Goal: Information Seeking & Learning: Learn about a topic

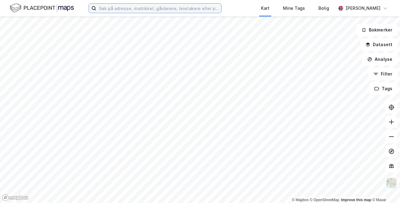
click at [121, 8] on input at bounding box center [158, 8] width 125 height 9
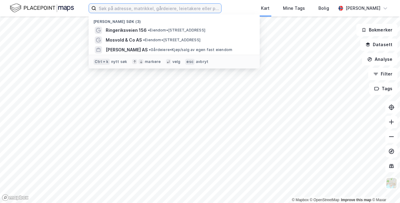
type input "e"
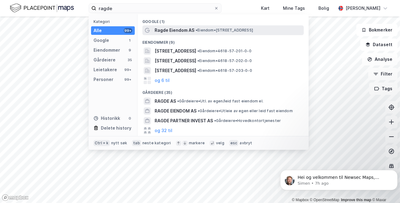
click at [171, 34] on span "Ragde Eiendom AS" at bounding box center [175, 30] width 40 height 7
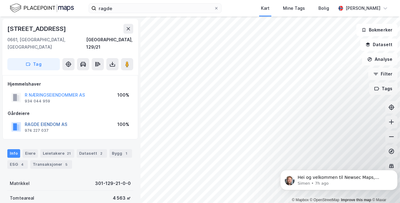
click at [0, 0] on button "RAGDE EIENDOM AS" at bounding box center [0, 0] width 0 height 0
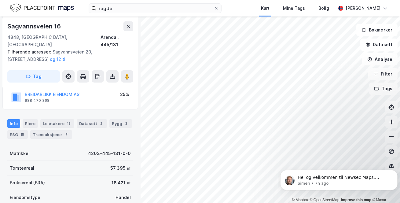
scroll to position [92, 0]
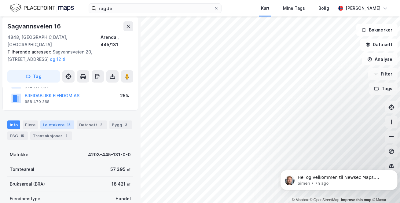
click at [53, 120] on div "Leietakere 18" at bounding box center [57, 124] width 34 height 9
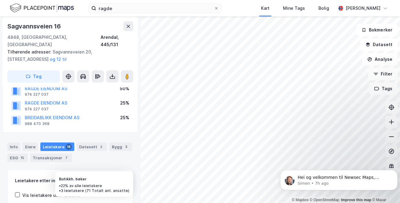
scroll to position [69, 0]
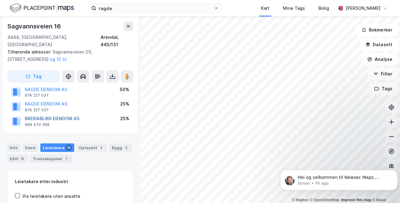
click at [0, 0] on button "BREIDABLIKK EIENDOM AS" at bounding box center [0, 0] width 0 height 0
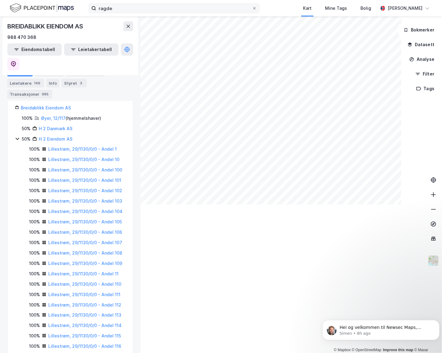
scroll to position [114, 0]
click at [126, 12] on input "ragde" at bounding box center [174, 8] width 156 height 9
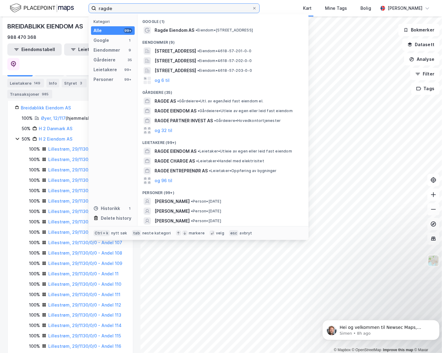
click at [126, 12] on input "ragde" at bounding box center [174, 8] width 156 height 9
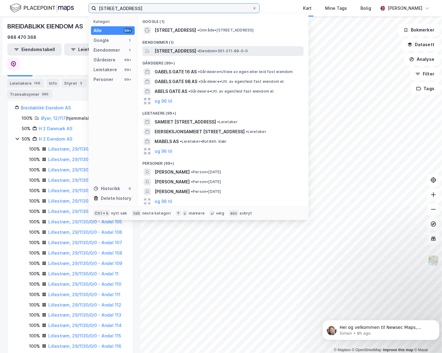
type input "gabels gate 1c"
click at [182, 49] on span "[STREET_ADDRESS]" at bounding box center [176, 50] width 42 height 7
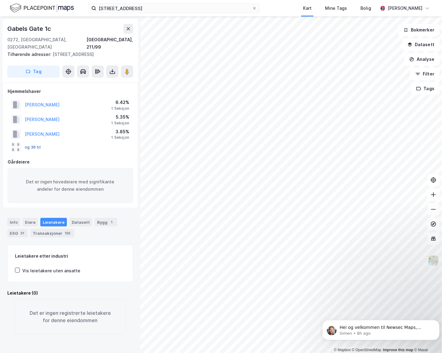
click at [0, 0] on button "og 36 til" at bounding box center [0, 0] width 0 height 0
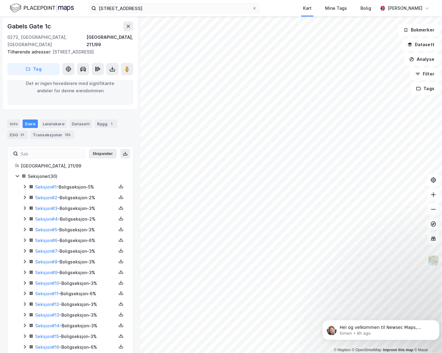
scroll to position [98, 0]
click at [26, 203] on icon at bounding box center [24, 208] width 5 height 5
click at [24, 203] on icon at bounding box center [24, 208] width 3 height 2
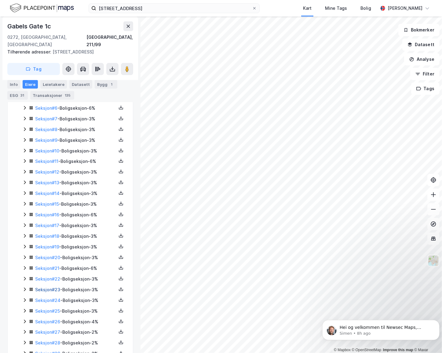
scroll to position [237, 0]
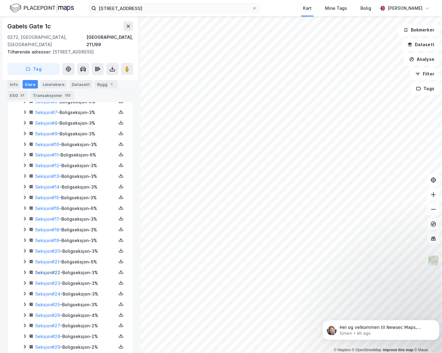
click at [45, 203] on link "Seksjon # 22" at bounding box center [47, 272] width 25 height 5
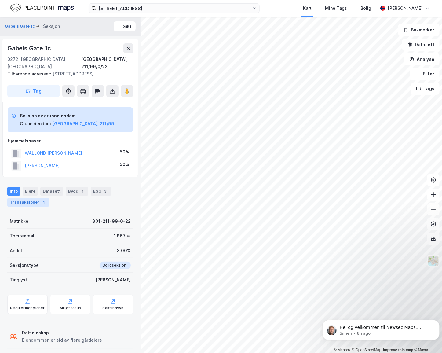
click at [32, 198] on div "Transaksjoner 4" at bounding box center [28, 202] width 42 height 9
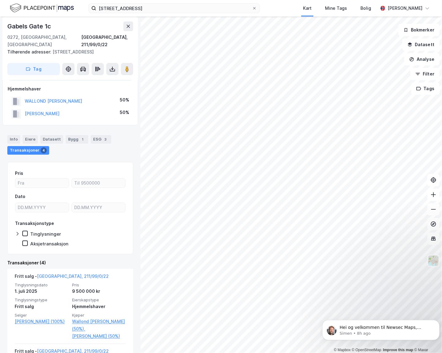
scroll to position [47, 0]
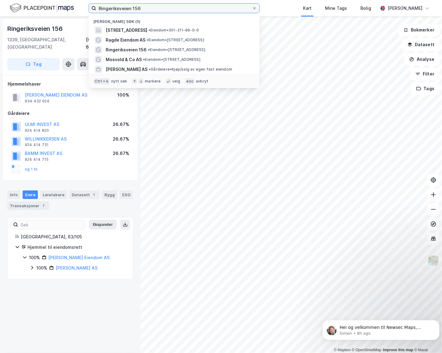
drag, startPoint x: 144, startPoint y: 7, endPoint x: 82, endPoint y: 15, distance: 61.5
click at [82, 15] on div "[STREET_ADDRESS] • Eiendom • 301-211-99-0-0 Ragde Eiendom AS • Eiendom • [STREE…" at bounding box center [221, 8] width 442 height 16
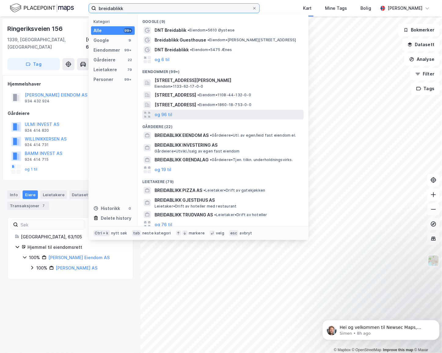
scroll to position [15, 0]
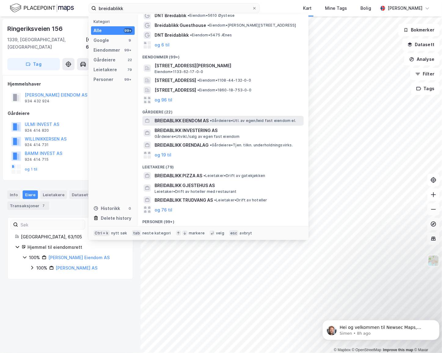
click at [229, 119] on span "• Gårdeiere • Utl. av egen/leid fast eiendom el." at bounding box center [253, 120] width 86 height 5
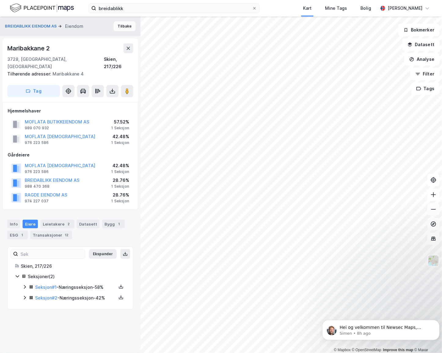
click at [122, 30] on button "Tilbake" at bounding box center [125, 26] width 22 height 10
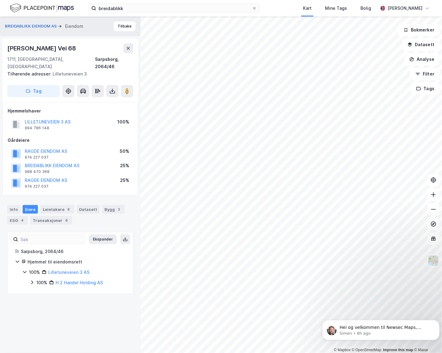
drag, startPoint x: 117, startPoint y: 27, endPoint x: 111, endPoint y: 32, distance: 7.2
click at [111, 32] on div "BREIDABLIKK EIENDOM AS [PERSON_NAME]" at bounding box center [70, 26] width 141 height 20
drag, startPoint x: 118, startPoint y: 26, endPoint x: 85, endPoint y: 32, distance: 33.7
click at [85, 32] on div "BREIDABLIKK EIENDOM AS [PERSON_NAME]" at bounding box center [70, 26] width 141 height 20
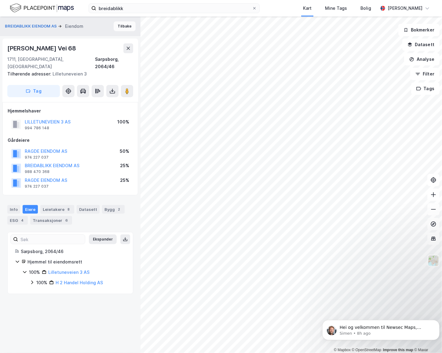
click at [121, 28] on button "Tilbake" at bounding box center [125, 26] width 22 height 10
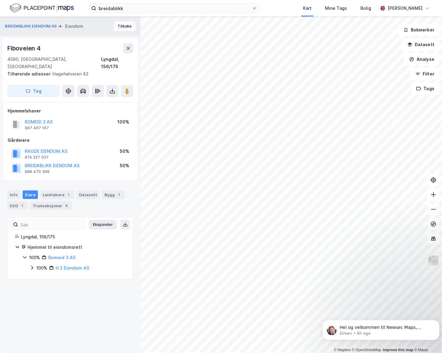
click at [126, 27] on button "Tilbake" at bounding box center [125, 26] width 22 height 10
click at [117, 22] on button "Tilbake" at bounding box center [125, 26] width 22 height 10
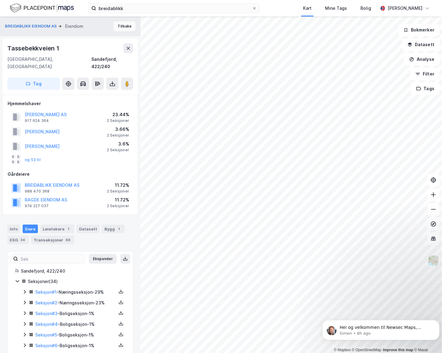
click at [117, 27] on button "Tilbake" at bounding box center [125, 26] width 22 height 10
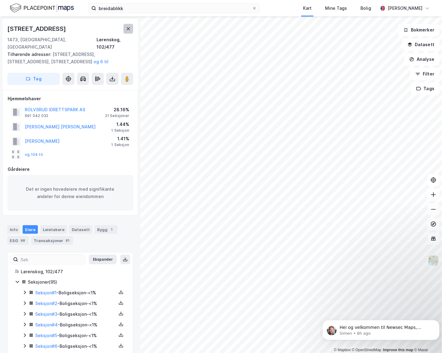
click at [128, 31] on icon at bounding box center [128, 28] width 5 height 5
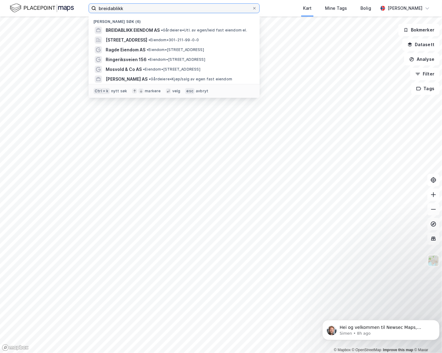
drag, startPoint x: 124, startPoint y: 9, endPoint x: 81, endPoint y: 8, distance: 42.5
click at [82, 8] on div "breidablikk Nylige søk (6) BREIDABLIKK EIENDOM AS • Gårdeiere • Utl. av egen/le…" at bounding box center [221, 8] width 442 height 16
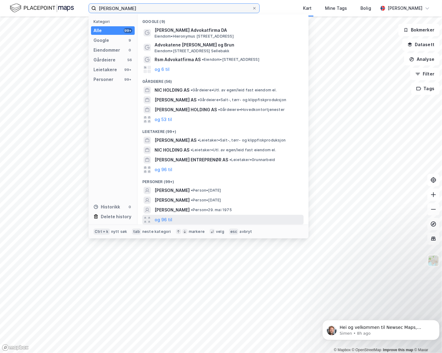
type input "[PERSON_NAME]"
click at [175, 219] on div "og 96 til" at bounding box center [222, 220] width 161 height 10
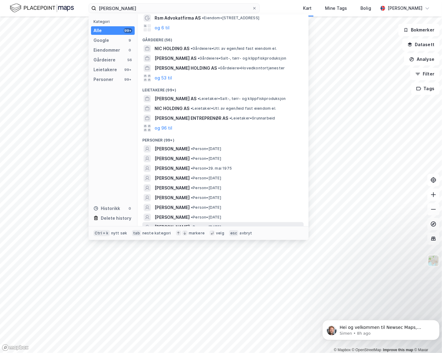
scroll to position [83, 0]
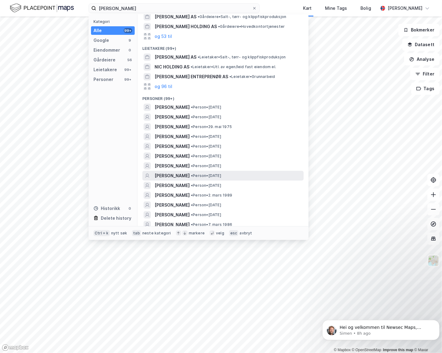
click at [179, 174] on span "[PERSON_NAME]" at bounding box center [172, 175] width 35 height 7
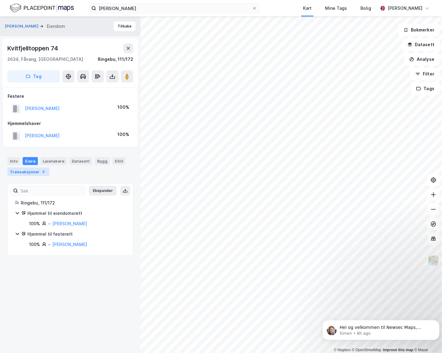
click at [35, 172] on div "Transaksjoner 3" at bounding box center [28, 171] width 42 height 9
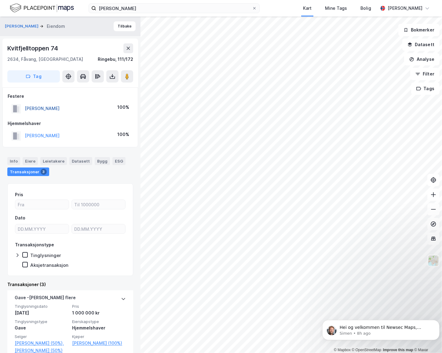
click at [0, 0] on button "[PERSON_NAME]" at bounding box center [0, 0] width 0 height 0
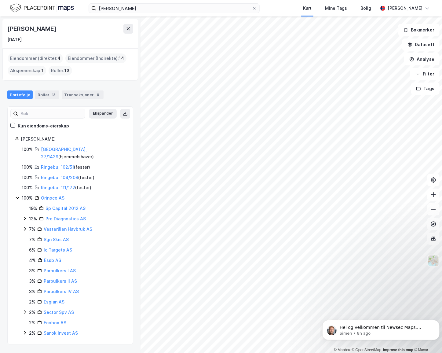
click at [25, 227] on icon at bounding box center [25, 229] width 2 height 4
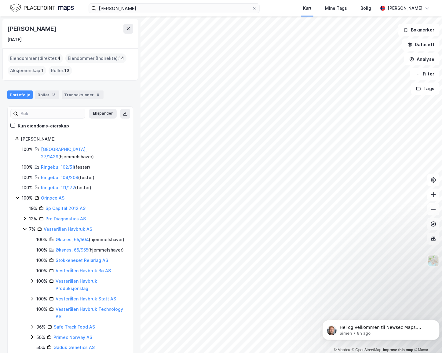
click at [25, 228] on icon at bounding box center [24, 229] width 3 height 2
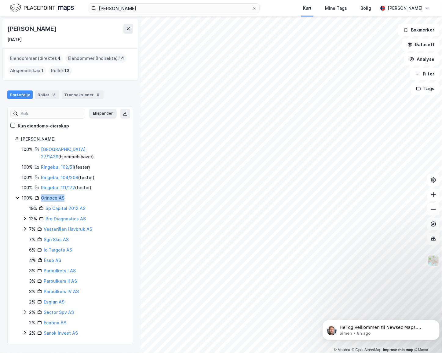
drag, startPoint x: 67, startPoint y: 191, endPoint x: 41, endPoint y: 191, distance: 25.7
click at [41, 194] on div "100% Orinoco AS" at bounding box center [74, 197] width 104 height 7
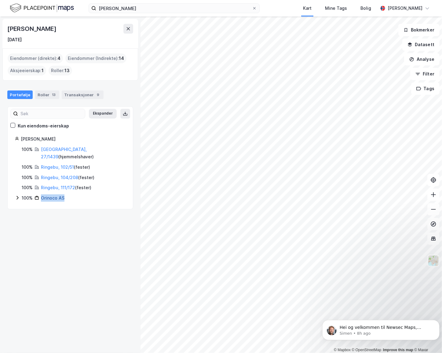
copy link "Orinoco AS"
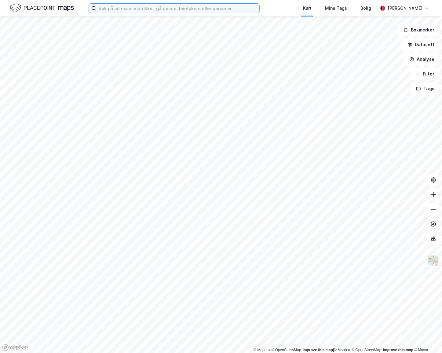
click at [129, 10] on input at bounding box center [177, 8] width 163 height 9
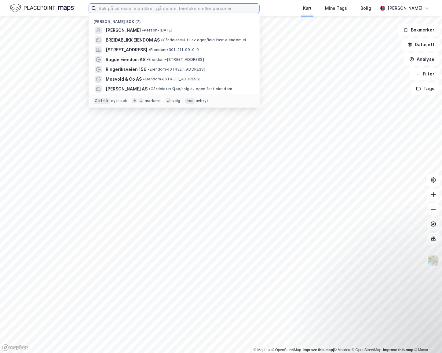
paste input "Stokke Eiendom i AS"
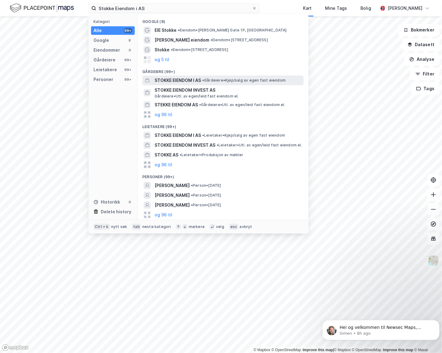
click at [166, 77] on span "STOKKE EIENDOM I AS" at bounding box center [178, 80] width 46 height 7
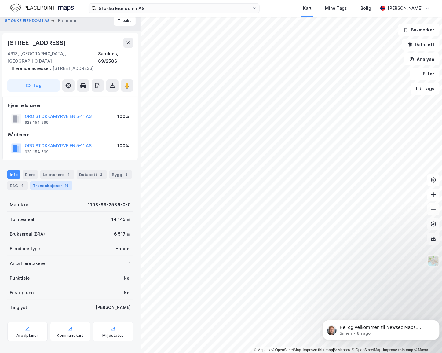
scroll to position [6, 0]
click at [50, 172] on div "Info Eiere Leietakere 1 Datasett 2 Bygg 2 ESG 4 Transaksjoner 16" at bounding box center [70, 180] width 126 height 20
click at [49, 181] on div "Transaksjoner 16" at bounding box center [51, 185] width 42 height 9
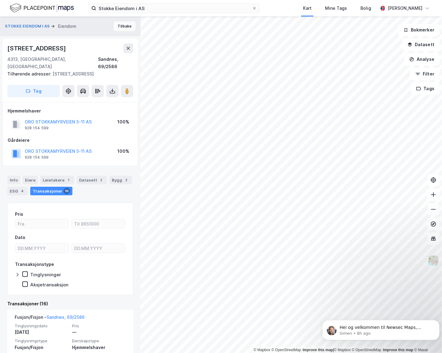
click at [115, 27] on button "Tilbake" at bounding box center [125, 26] width 22 height 10
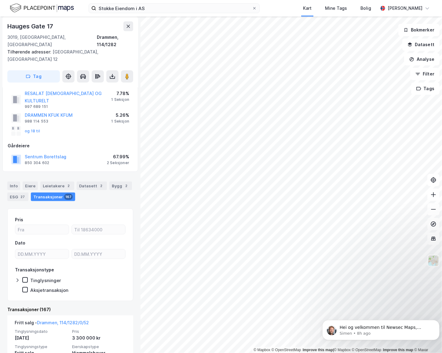
scroll to position [55, 0]
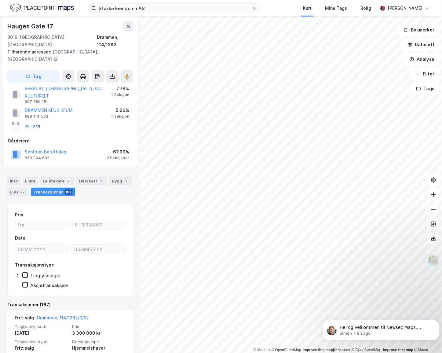
click at [35, 177] on div "Eiere" at bounding box center [30, 181] width 15 height 9
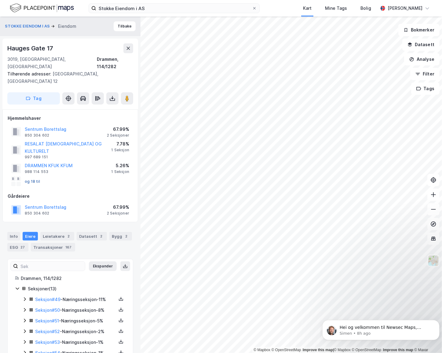
click at [0, 0] on button "og 18 til" at bounding box center [0, 0] width 0 height 0
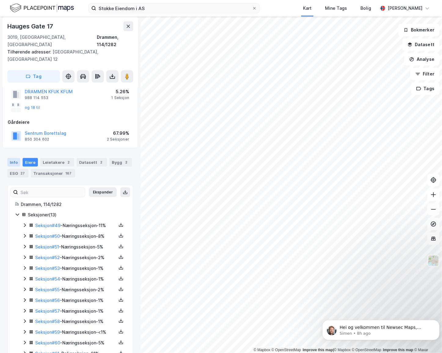
click at [12, 158] on div "Info" at bounding box center [13, 162] width 13 height 9
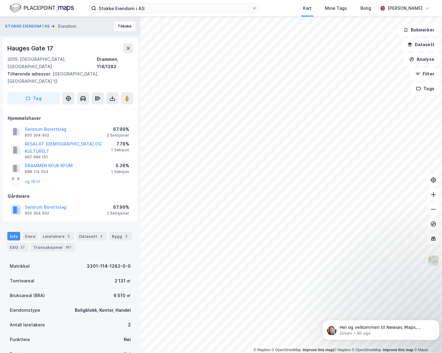
click at [121, 29] on button "Tilbake" at bounding box center [125, 26] width 22 height 10
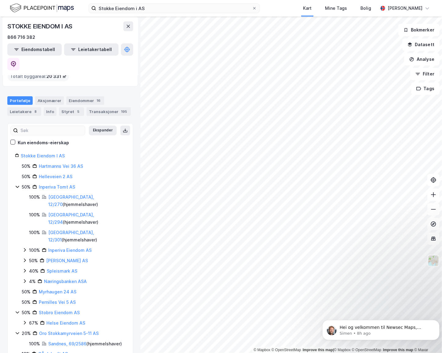
scroll to position [83, 0]
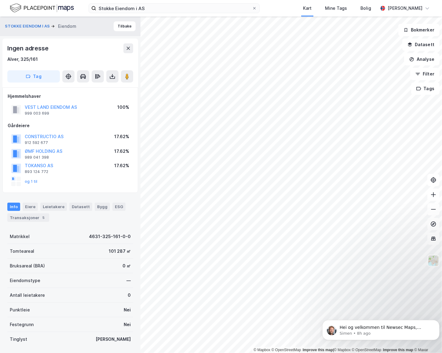
scroll to position [3, 0]
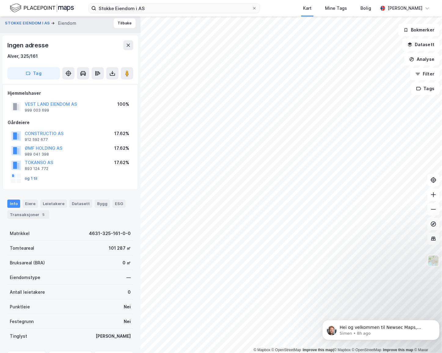
click at [0, 0] on button "og 1 til" at bounding box center [0, 0] width 0 height 0
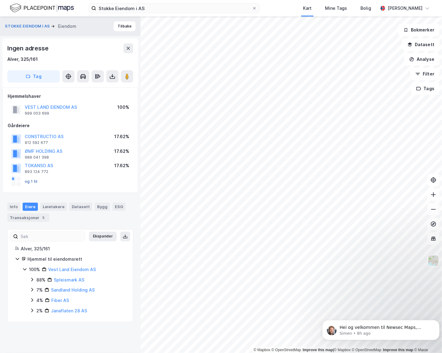
click at [0, 0] on button "og 1 til" at bounding box center [0, 0] width 0 height 0
click at [37, 217] on div "Transaksjoner 5" at bounding box center [28, 217] width 42 height 9
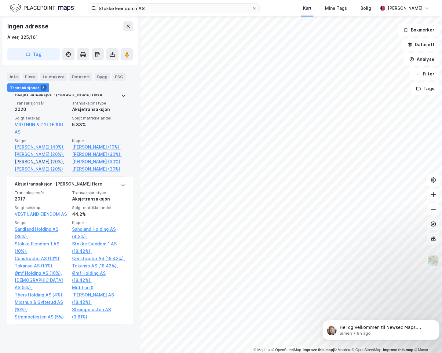
scroll to position [250, 0]
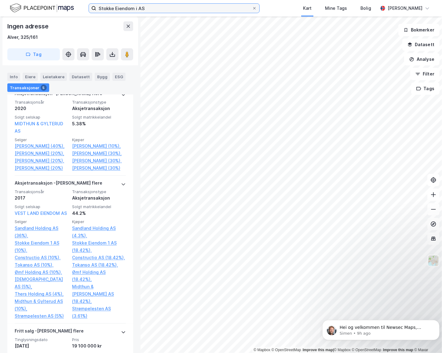
click at [173, 9] on input "Stokke Eiendom i AS" at bounding box center [174, 8] width 156 height 9
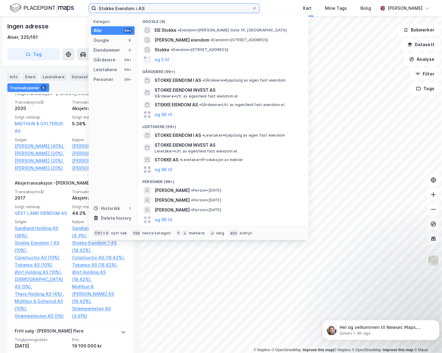
click at [173, 9] on input "Stokke Eiendom i AS" at bounding box center [174, 8] width 156 height 9
paste input "Henrik Børke Nørstrud"
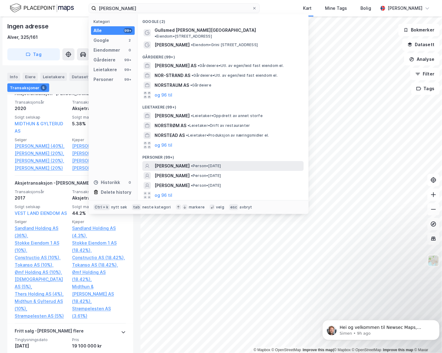
click at [183, 162] on span "HENRIK BØRKE NØRSTRUD" at bounding box center [172, 165] width 35 height 7
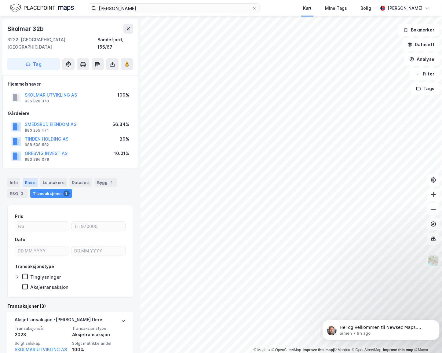
click at [29, 178] on div "Eiere" at bounding box center [30, 182] width 15 height 9
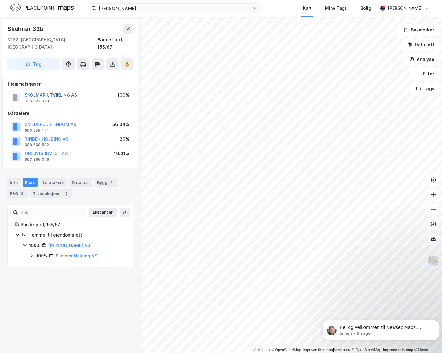
click at [0, 0] on button "SKOLMAR UTVIKLING AS" at bounding box center [0, 0] width 0 height 0
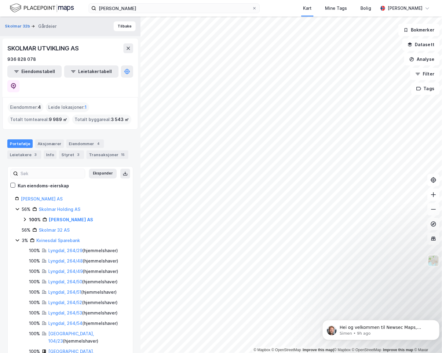
click at [130, 3] on div "Henrik Børke Nørstrud Kart Mine Tags Bolig Alexander Foss" at bounding box center [221, 8] width 442 height 16
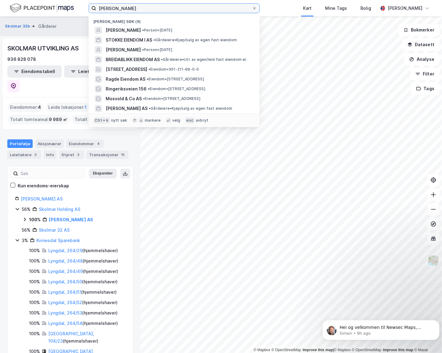
click at [127, 7] on input "Henrik Børke Nørstrud" at bounding box center [174, 8] width 156 height 9
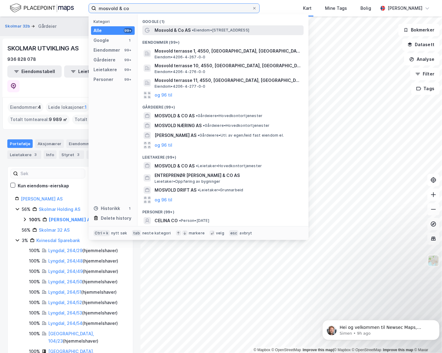
type input "mosvold & co"
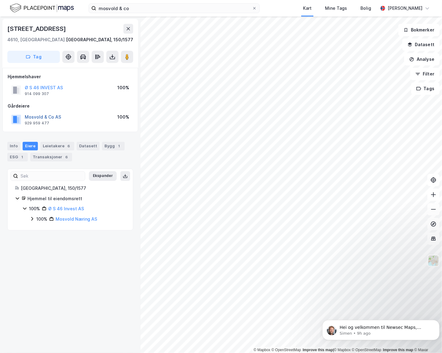
click at [0, 0] on button "Mosvold & Co AS" at bounding box center [0, 0] width 0 height 0
